Goal: Find specific page/section: Find specific page/section

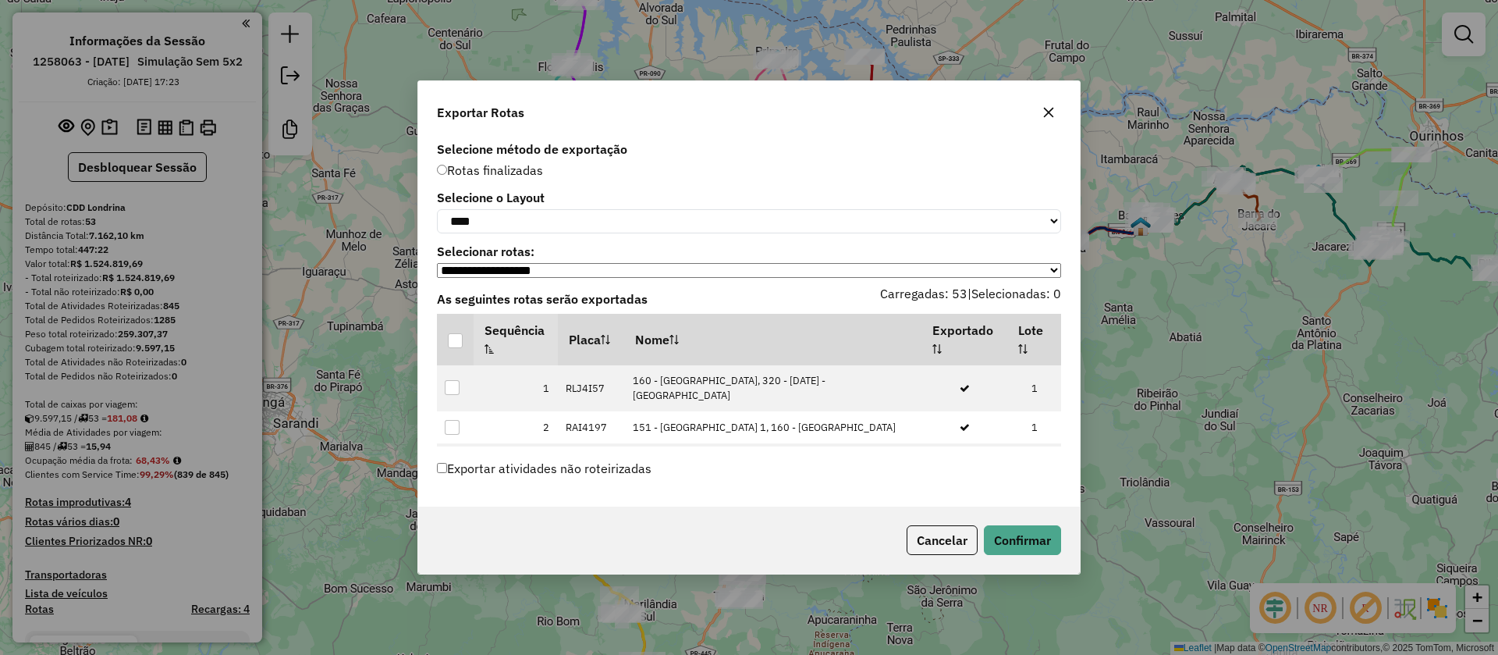
select select "*********"
click at [1052, 108] on icon "button" at bounding box center [1049, 112] width 12 height 12
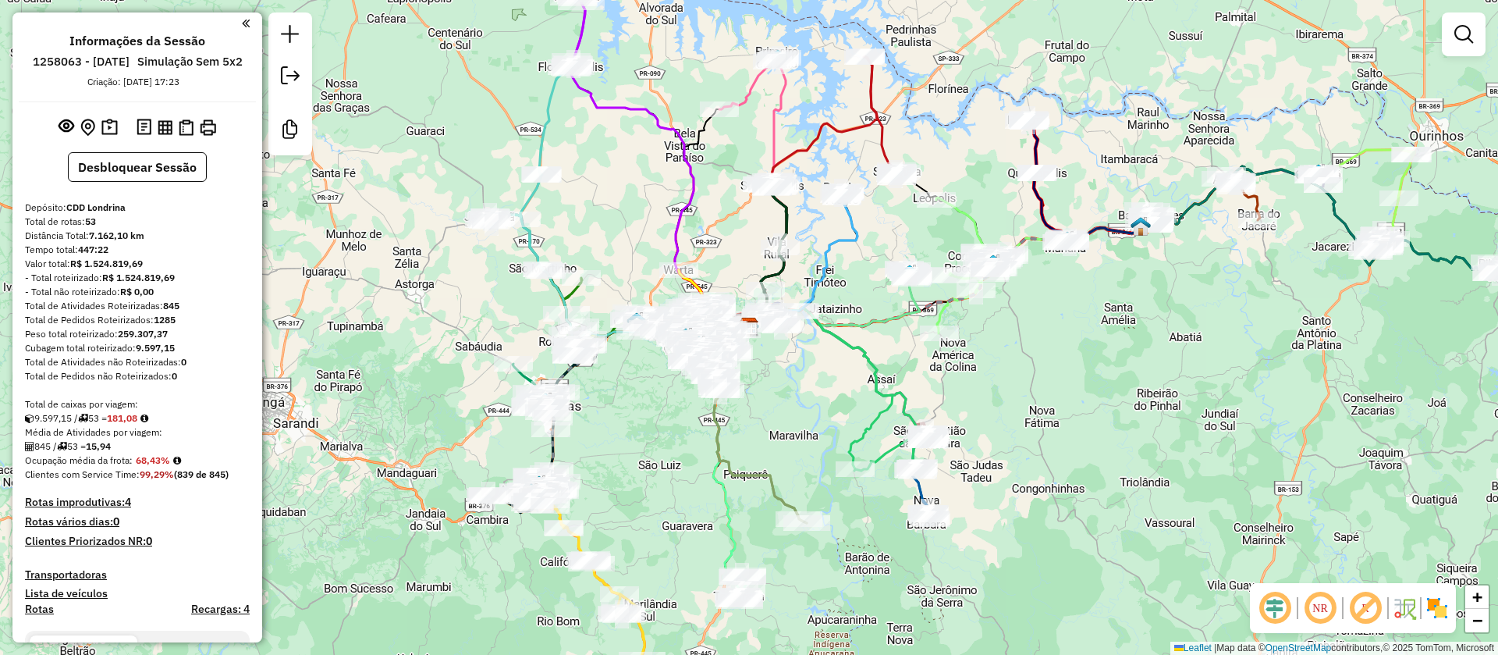
click at [243, 23] on em at bounding box center [246, 23] width 8 height 14
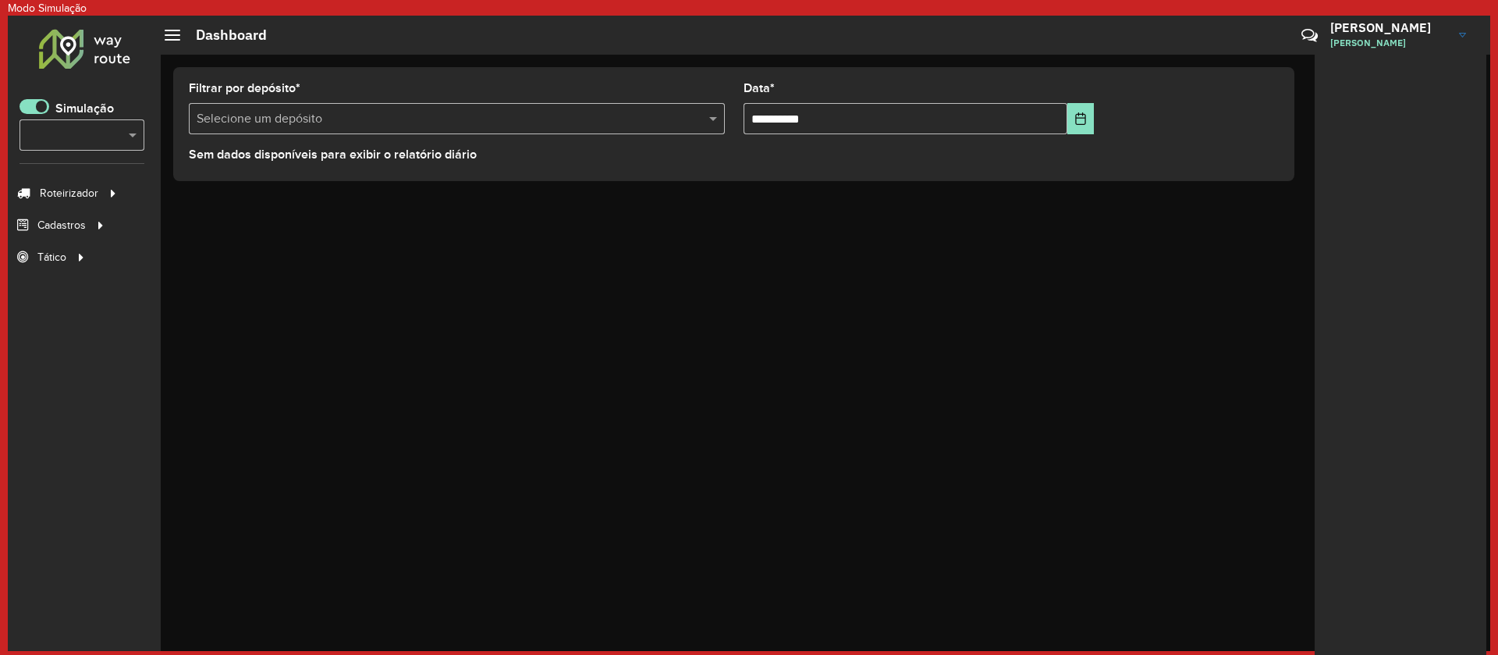
scroll to position [9, 5]
